Goal: Information Seeking & Learning: Check status

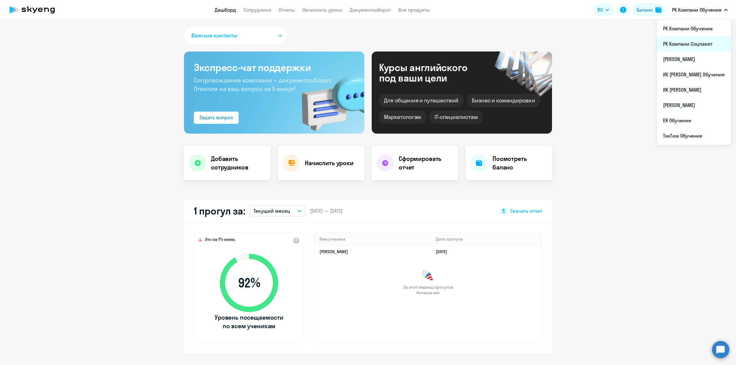
click at [695, 43] on li "РК Компани Соцпакет" at bounding box center [694, 43] width 74 height 15
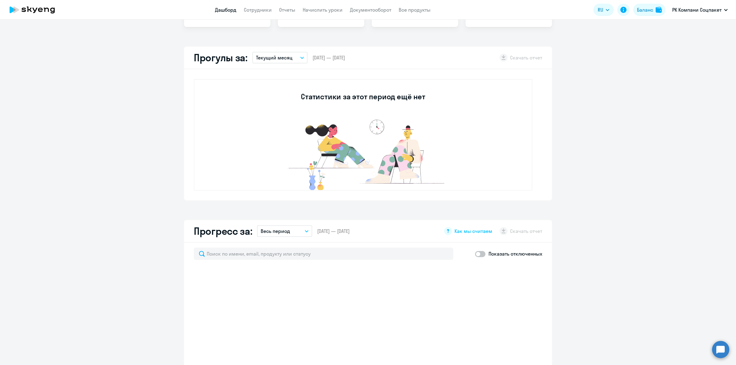
select select "30"
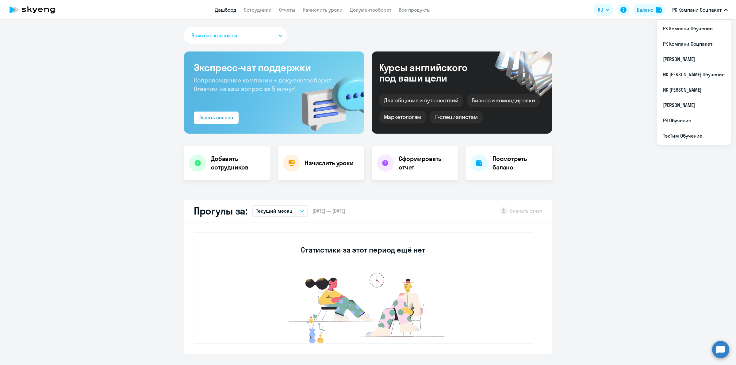
click at [374, 13] on app-menu-item-link "Документооборот" at bounding box center [370, 10] width 41 height 8
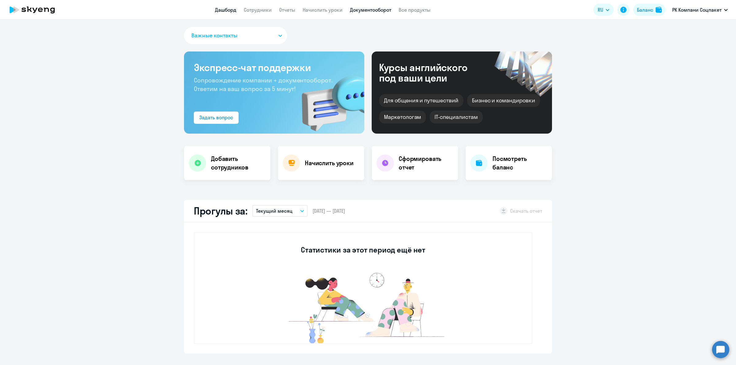
click at [377, 11] on link "Документооборот" at bounding box center [370, 10] width 41 height 6
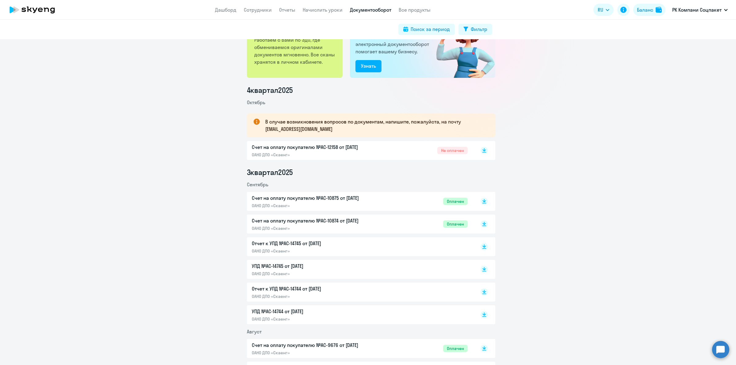
scroll to position [77, 0]
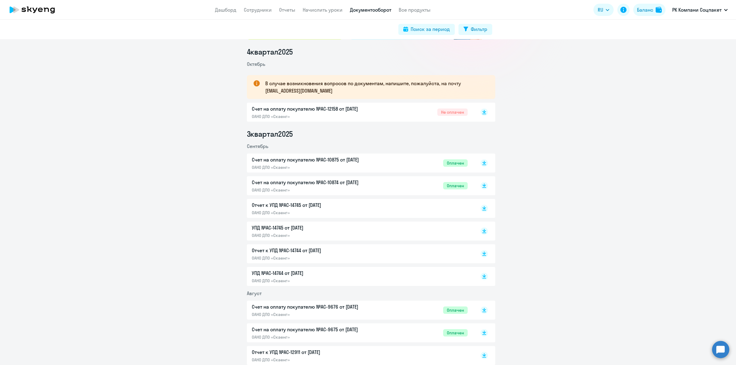
click at [376, 108] on p "Счет на оплату покупателю №AC-12158 от 02.10.2025" at bounding box center [316, 108] width 129 height 7
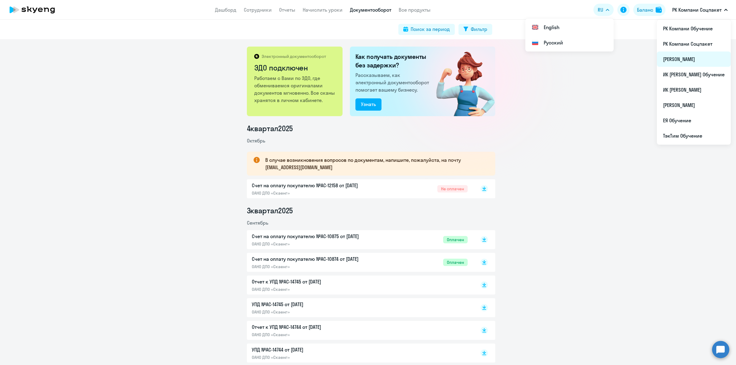
click at [695, 60] on li "ТэкТим Соцпакет" at bounding box center [694, 59] width 74 height 15
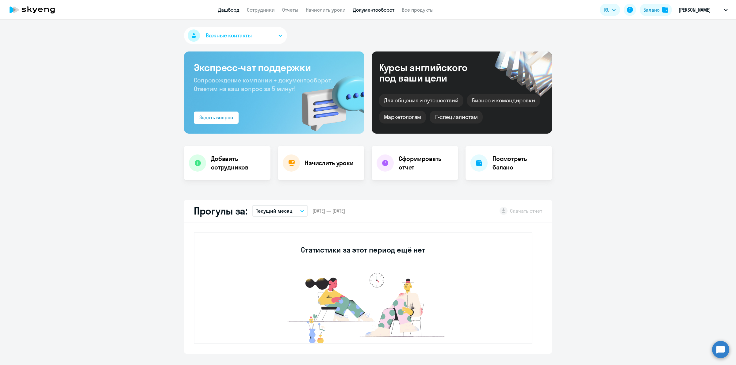
click at [373, 9] on link "Документооборот" at bounding box center [373, 10] width 41 height 6
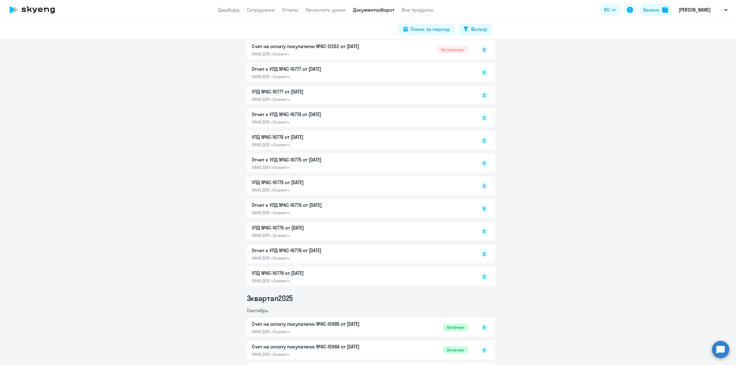
scroll to position [268, 0]
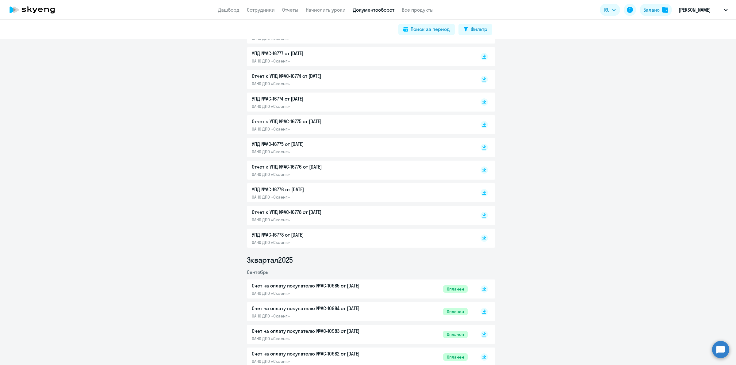
click at [385, 241] on div "УПД №AC-16778 от 01.10.2025 ОАНО ДПО «Скаенг»" at bounding box center [360, 238] width 216 height 14
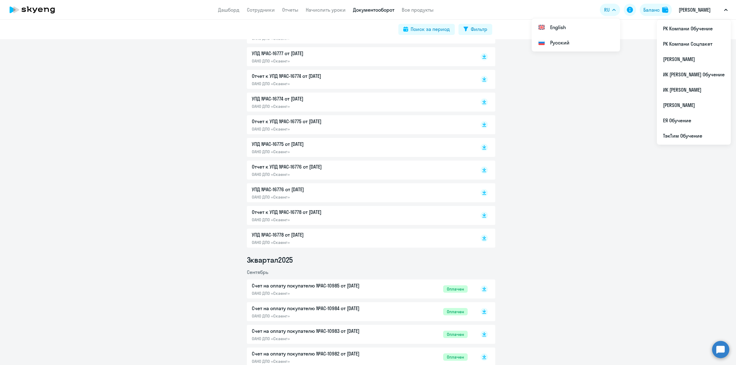
click at [342, 219] on p "ОАНО ДПО «Скаенг»" at bounding box center [316, 220] width 129 height 6
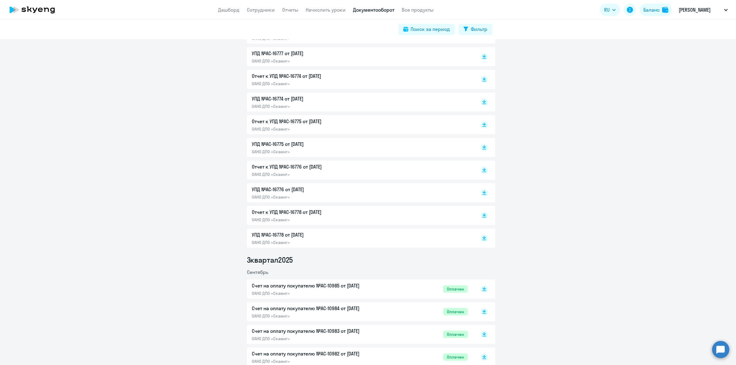
click at [359, 190] on p "УПД №AC-16776 от 01.10.2025" at bounding box center [316, 189] width 129 height 7
click at [303, 166] on p "Отчет к УПД №AC-16776 от 01.10.2025" at bounding box center [316, 166] width 129 height 7
click at [360, 146] on p "УПД №AC-16775 от 01.10.2025" at bounding box center [316, 143] width 129 height 7
click at [333, 122] on p "Отчет к УПД №AC-16775 от 01.10.2025" at bounding box center [316, 121] width 129 height 7
click at [350, 103] on div "УПД №AC-16774 от 01.10.2025 ОАНО ДПО «Скаенг»" at bounding box center [316, 102] width 129 height 14
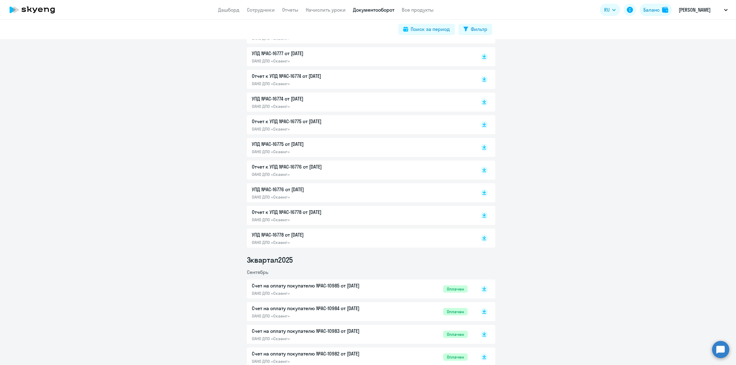
scroll to position [230, 0]
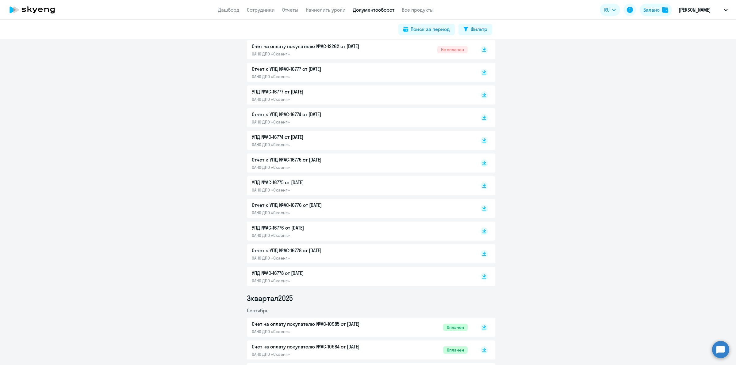
click at [326, 116] on p "Отчет к УПД №AC-16774 от 01.10.2025" at bounding box center [316, 114] width 129 height 7
click at [334, 96] on div "УПД №AC-16777 от 01.10.2025 ОАНО ДПО «Скаенг»" at bounding box center [316, 95] width 129 height 14
click at [361, 119] on p "ОАНО ДПО «Скаенг»" at bounding box center [316, 122] width 129 height 6
click at [299, 74] on p "ОАНО ДПО «Скаенг»" at bounding box center [316, 77] width 129 height 6
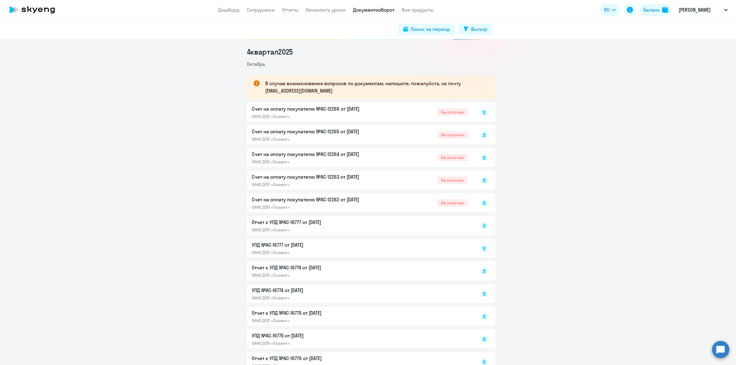
scroll to position [115, 0]
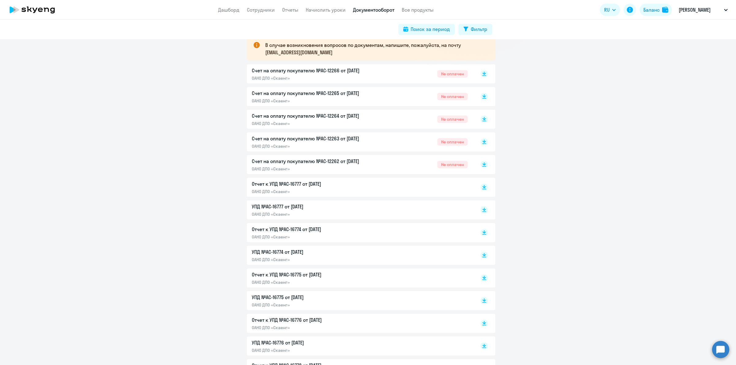
click at [355, 211] on div "УПД №AC-16777 от 01.10.2025 ОАНО ДПО «Скаенг»" at bounding box center [316, 210] width 129 height 14
click at [328, 187] on p "Отчет к УПД №AC-16777 от 01.10.2025" at bounding box center [316, 183] width 129 height 7
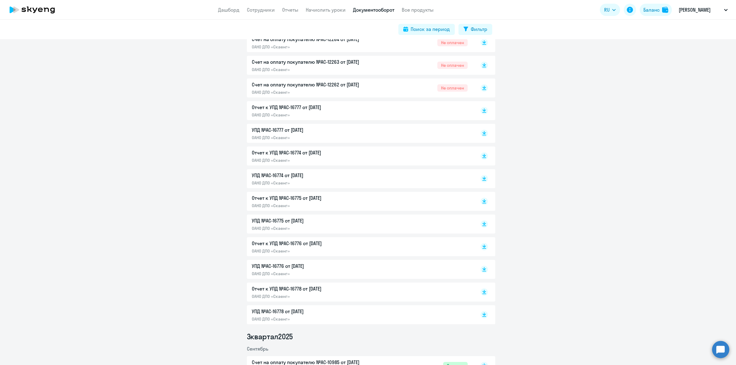
drag, startPoint x: 127, startPoint y: 152, endPoint x: 127, endPoint y: 156, distance: 4.0
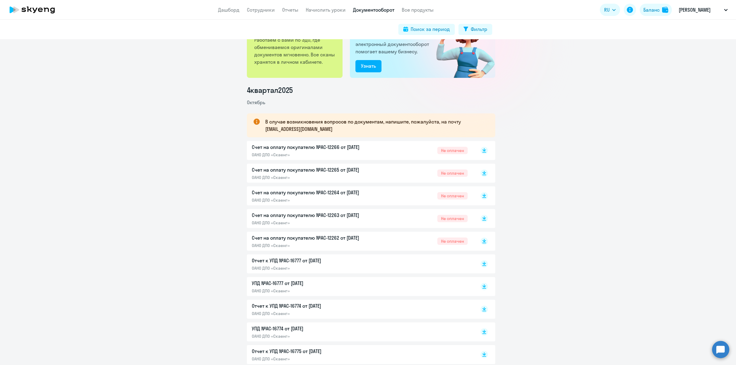
scroll to position [0, 0]
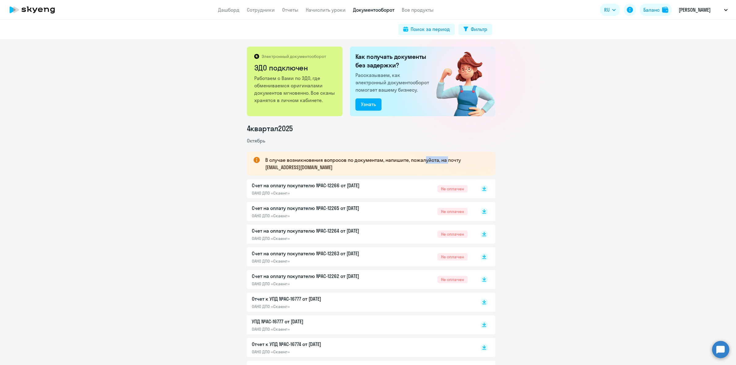
drag, startPoint x: 422, startPoint y: 161, endPoint x: 466, endPoint y: 157, distance: 44.1
click at [448, 158] on p "В случае возникновения вопросов по документам, напишите, пожалуйста, на почту d…" at bounding box center [374, 163] width 219 height 15
click at [470, 157] on p "В случае возникновения вопросов по документам, напишите, пожалуйста, на почту d…" at bounding box center [374, 163] width 219 height 15
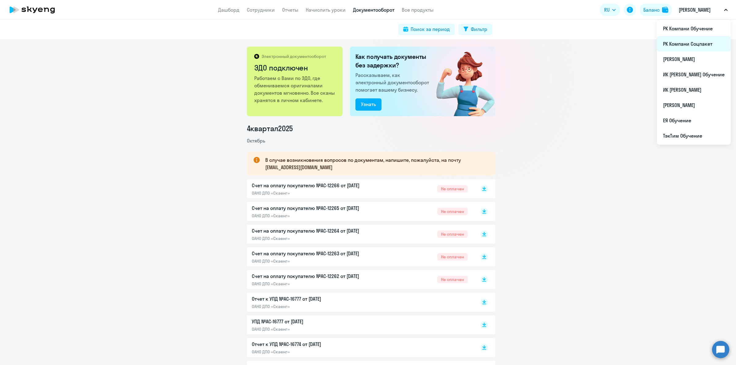
click at [698, 48] on li "РК Компани Соцпакет" at bounding box center [694, 43] width 74 height 15
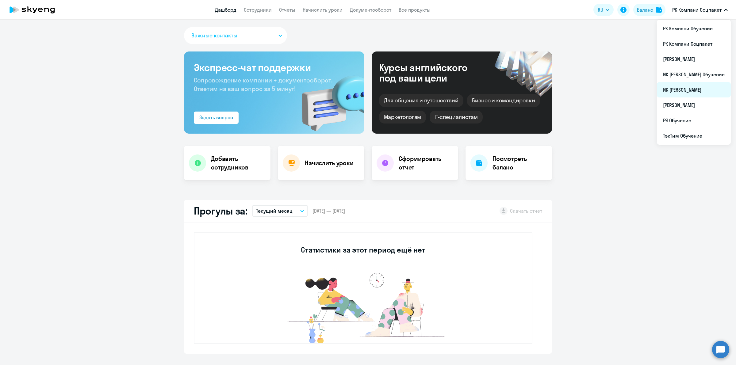
click at [693, 90] on li "ИК Джи Эй Соцпакет" at bounding box center [694, 89] width 74 height 15
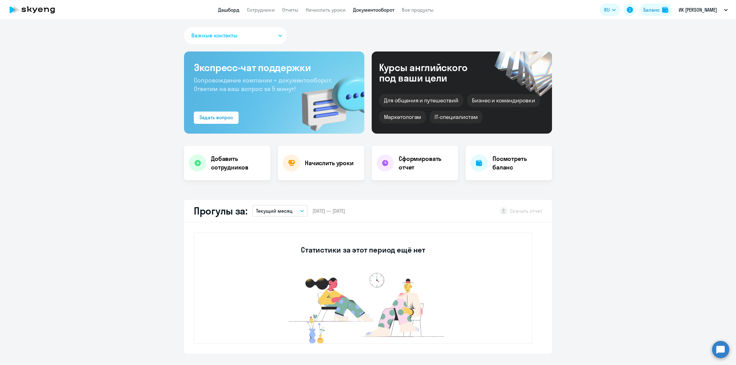
click at [366, 7] on link "Документооборот" at bounding box center [373, 10] width 41 height 6
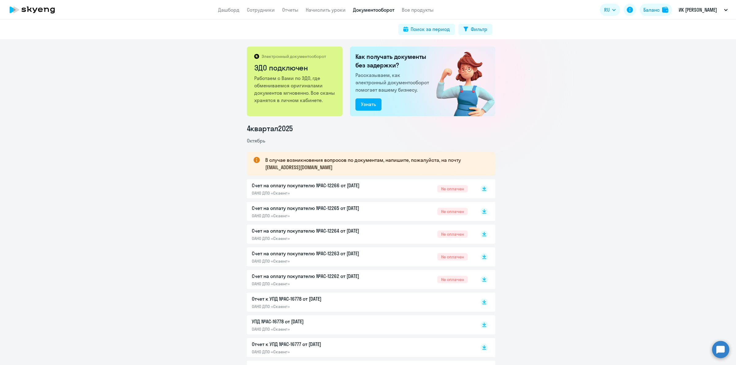
drag, startPoint x: 587, startPoint y: 100, endPoint x: 581, endPoint y: 82, distance: 18.8
click at [587, 100] on div "Электронный документооборот ЭДО подключен Работаем с Вами по ЭДО, где обменивае…" at bounding box center [368, 202] width 736 height 326
click at [361, 10] on link "Документооборот" at bounding box center [373, 10] width 41 height 6
click at [232, 9] on link "Дашборд" at bounding box center [228, 10] width 21 height 6
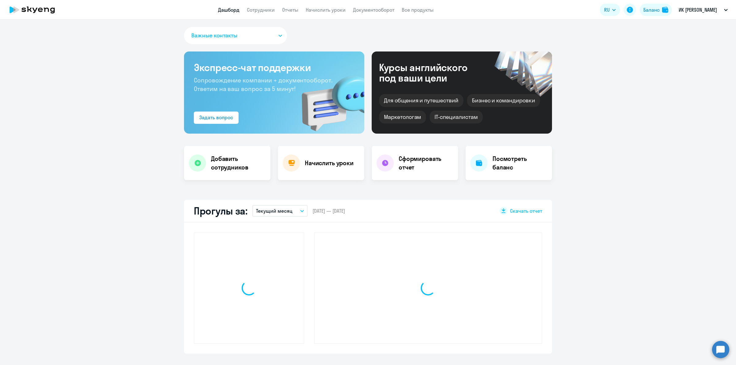
scroll to position [77, 0]
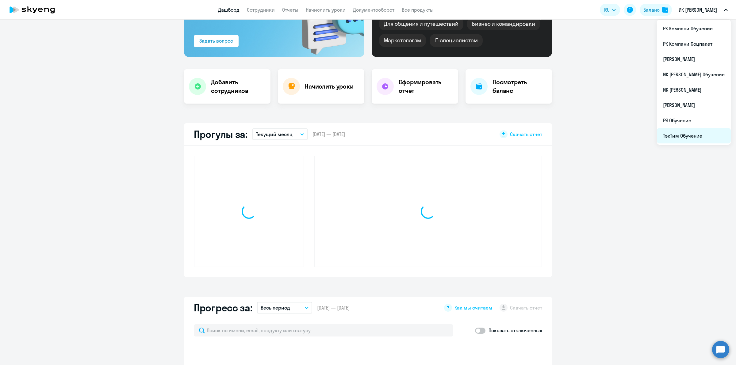
click at [681, 134] on li "ТэкТим Обучение" at bounding box center [694, 135] width 74 height 15
select select "30"
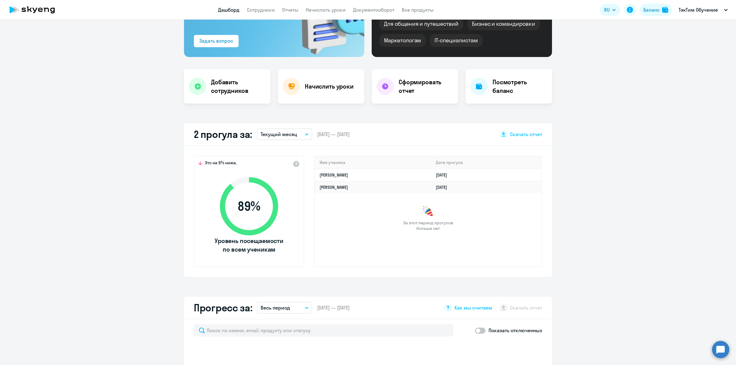
select select "30"
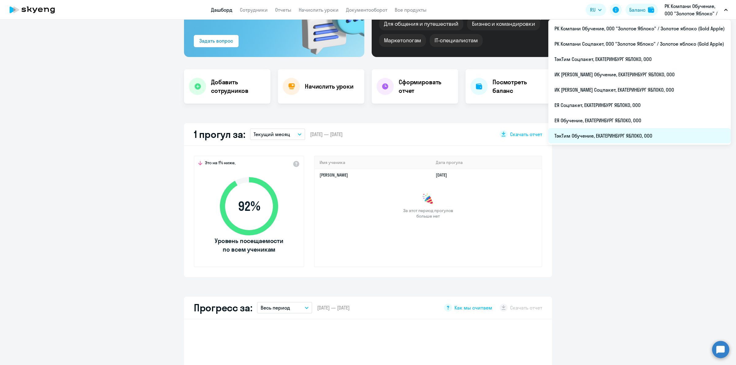
click at [644, 136] on li "ТэкТим Обучение, ЕКАТЕРИНБУРГ ЯБЛОКО, ООО" at bounding box center [639, 135] width 182 height 15
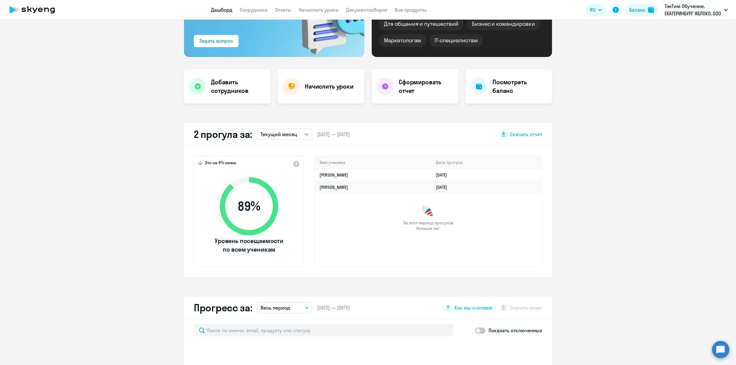
click at [295, 133] on button "Текущий месяц" at bounding box center [284, 134] width 55 height 12
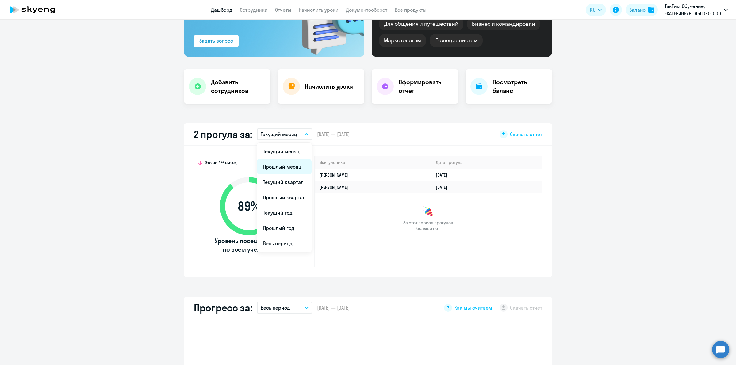
click at [296, 166] on li "Прошлый месяц" at bounding box center [284, 166] width 55 height 15
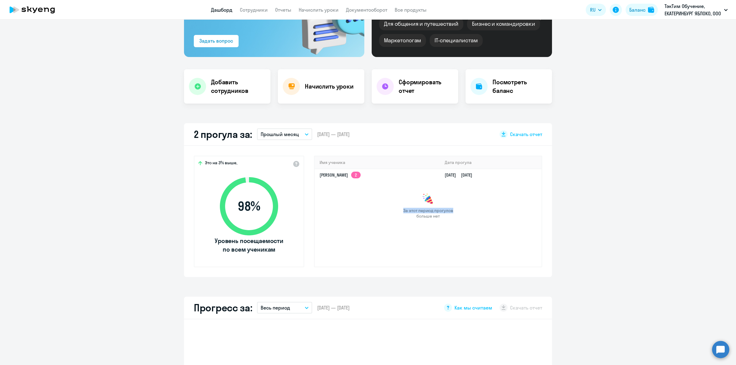
drag, startPoint x: 371, startPoint y: 197, endPoint x: 464, endPoint y: 206, distance: 93.0
click at [457, 203] on div "За этот период прогулов больше нет" at bounding box center [428, 206] width 227 height 26
click at [466, 216] on div "За этот период прогулов больше нет" at bounding box center [428, 206] width 227 height 26
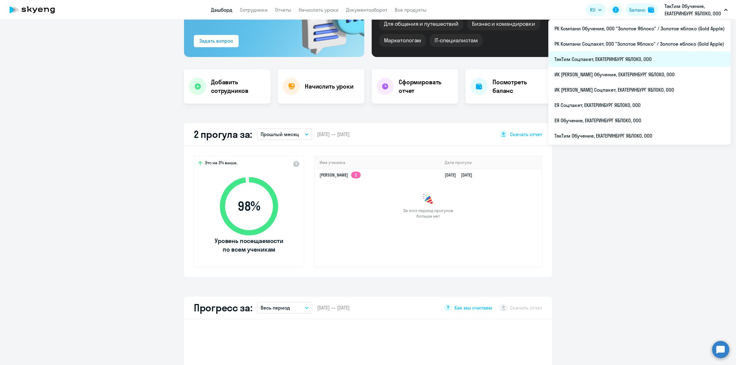
click at [683, 54] on li "ТэкТим Соцпакет, ЕКАТЕРИНБУРГ ЯБЛОКО, ООО" at bounding box center [639, 59] width 182 height 15
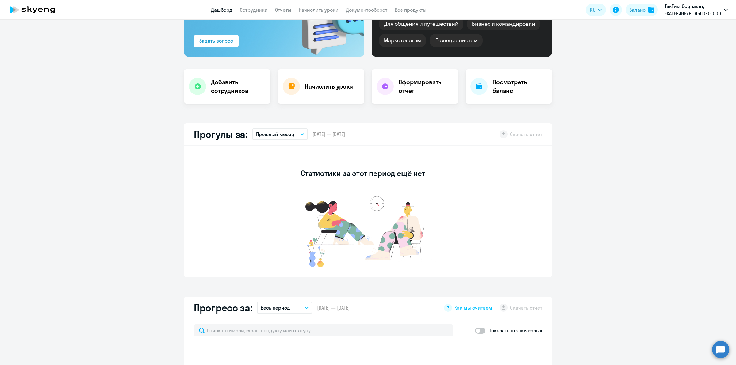
click at [287, 133] on p "Прошлый месяц" at bounding box center [275, 134] width 38 height 7
click at [393, 175] on h3 "Статистики за этот период ещё нет" at bounding box center [363, 173] width 124 height 10
drag, startPoint x: 434, startPoint y: 175, endPoint x: 304, endPoint y: 178, distance: 130.1
click at [304, 178] on div "Статистики за этот период ещё нет" at bounding box center [363, 212] width 339 height 112
click at [371, 172] on h3 "Статистики за этот период ещё нет" at bounding box center [363, 173] width 124 height 10
